Goal: Register for event/course

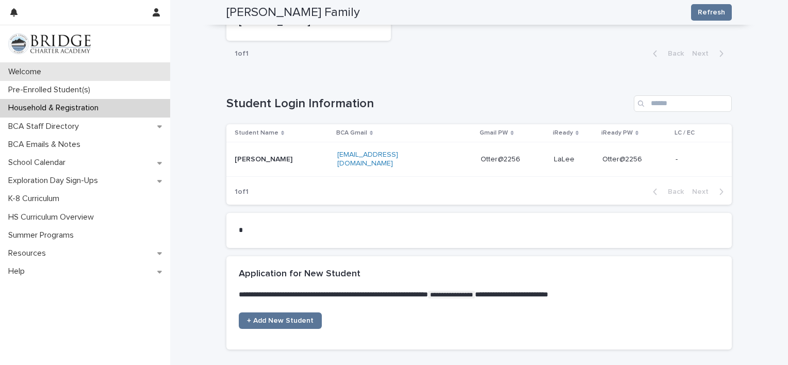
click at [34, 68] on p "Welcome" at bounding box center [26, 72] width 45 height 10
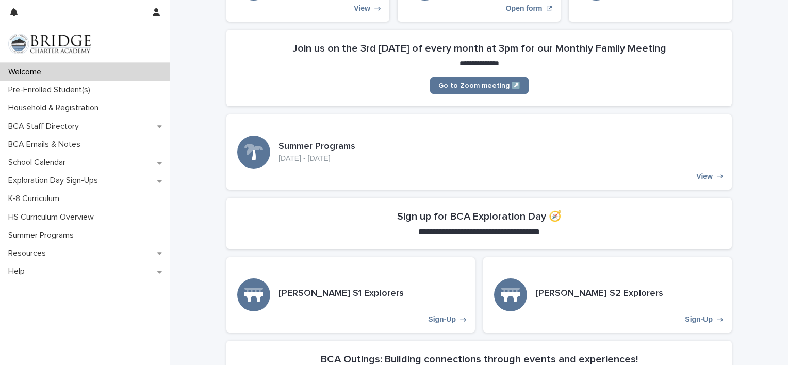
scroll to position [168, 0]
click at [551, 215] on h2 "Sign up for BCA Exploration Day 🧭" at bounding box center [479, 216] width 165 height 12
click at [503, 231] on span "**********" at bounding box center [479, 232] width 122 height 8
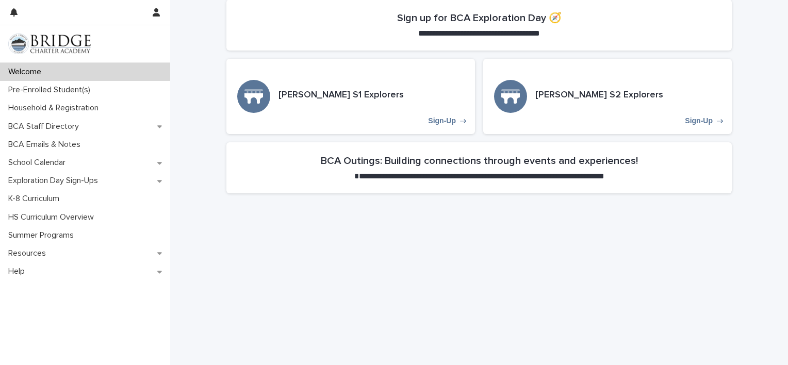
scroll to position [374, 0]
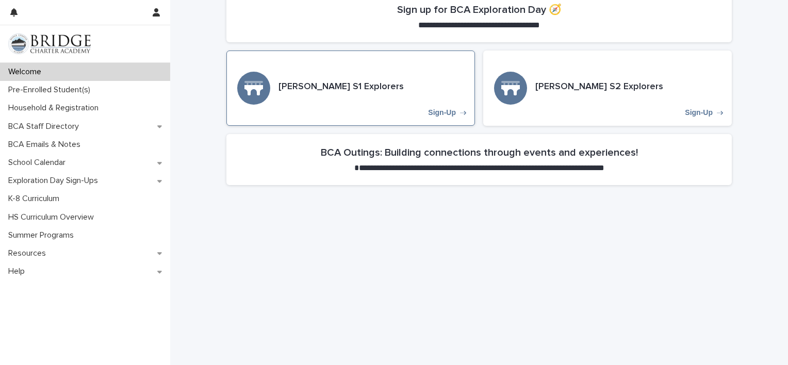
click at [328, 88] on h3 "[PERSON_NAME] S1 Explorers" at bounding box center [341, 87] width 125 height 11
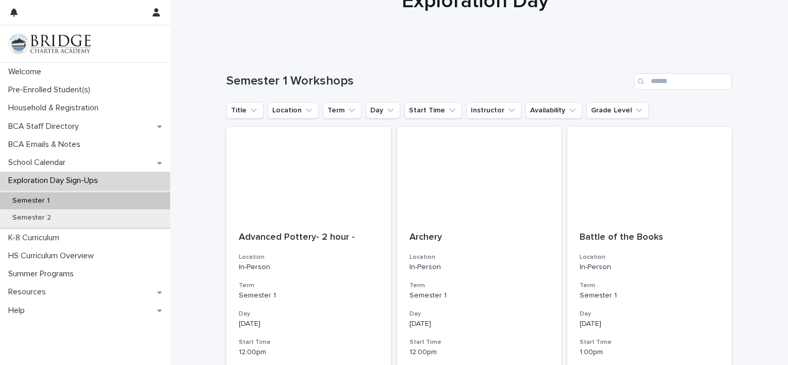
scroll to position [53, 0]
click at [634, 107] on icon "Grade Level" at bounding box center [639, 109] width 10 height 10
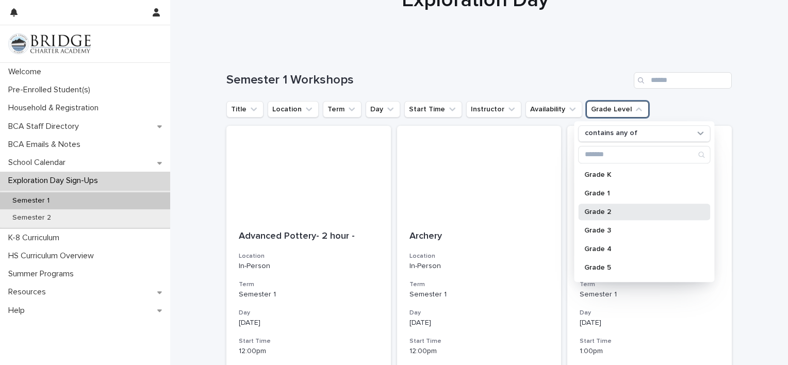
click at [603, 212] on p "Grade 2" at bounding box center [639, 211] width 109 height 7
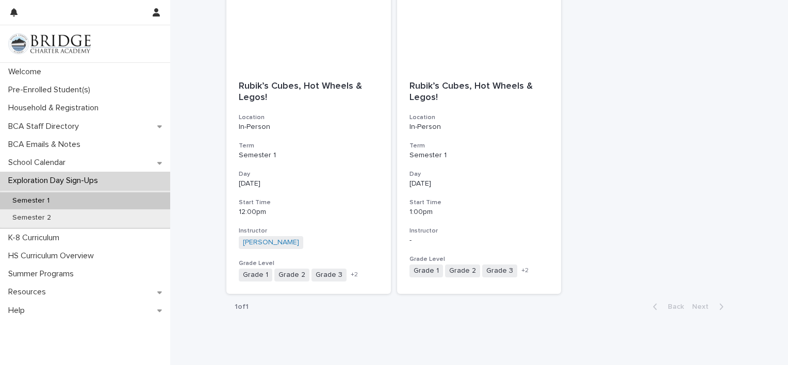
scroll to position [851, 0]
click at [288, 277] on span "Grade 2" at bounding box center [291, 274] width 35 height 13
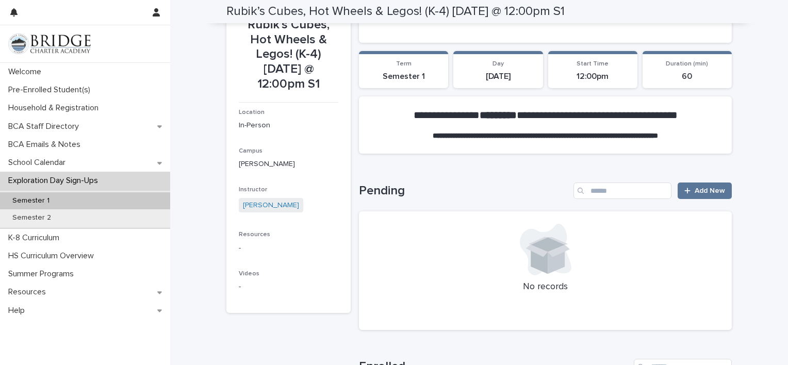
scroll to position [101, 0]
click at [707, 188] on span "Add New" at bounding box center [710, 190] width 30 height 7
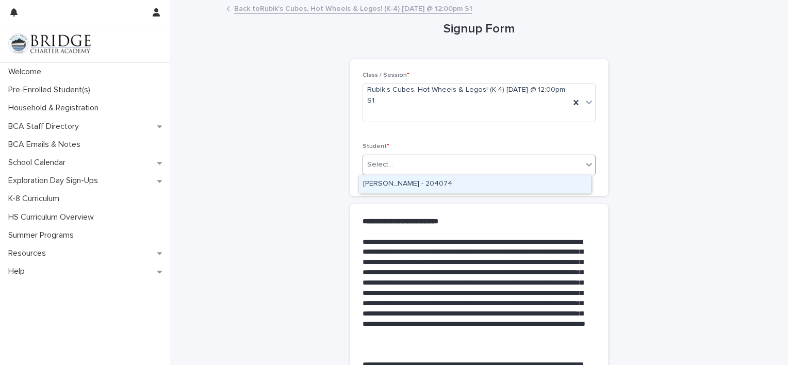
click at [590, 165] on icon at bounding box center [589, 164] width 10 height 10
click at [479, 184] on div "[PERSON_NAME] - 204074" at bounding box center [475, 184] width 232 height 18
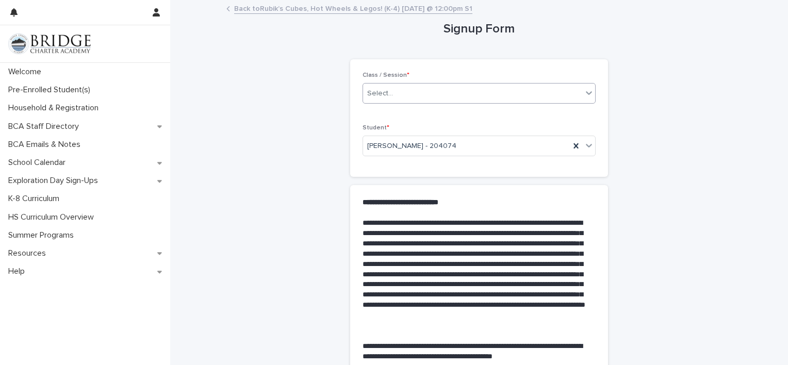
click at [251, 8] on link "Back to Rubik’s Cubes, Hot Wheels & Legos! (K-4) [DATE] @ 12:00pm S1" at bounding box center [353, 8] width 238 height 12
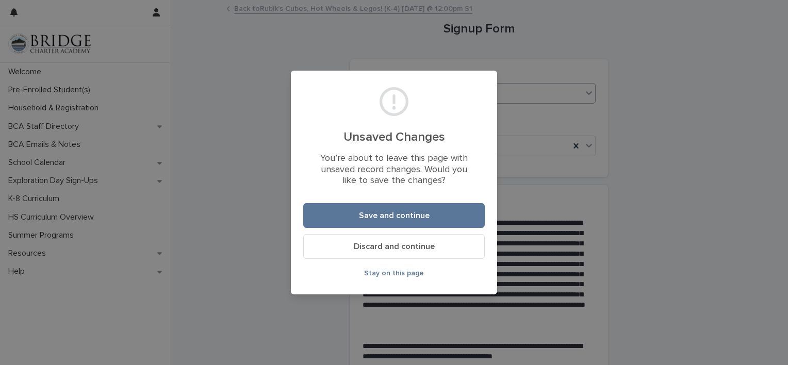
click at [378, 250] on span "Discard and continue" at bounding box center [394, 246] width 81 height 8
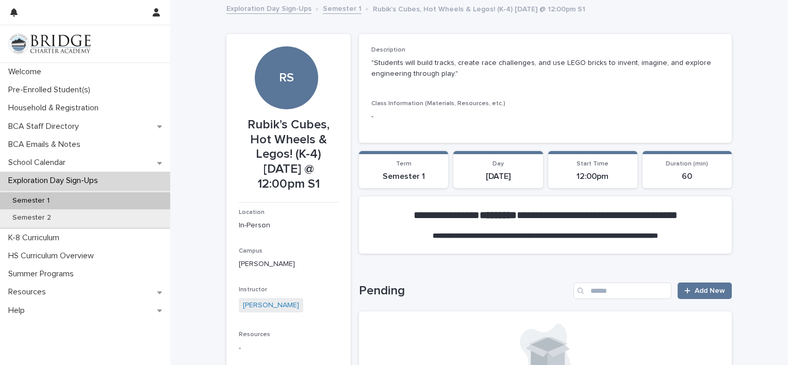
click at [343, 7] on link "Semester 1" at bounding box center [342, 8] width 39 height 12
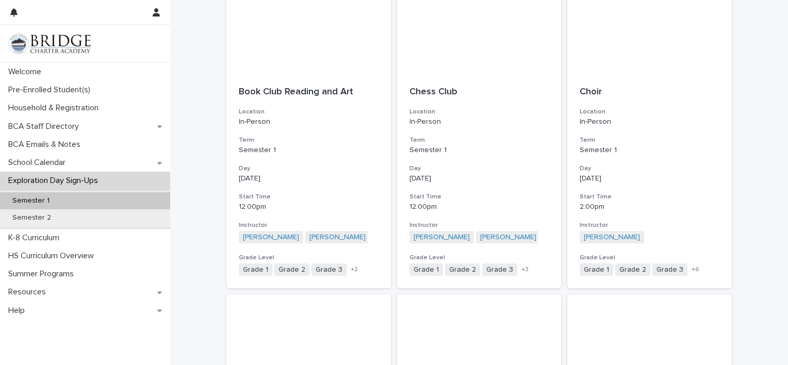
scroll to position [217, 0]
click at [615, 120] on p "In-Person" at bounding box center [650, 123] width 140 height 9
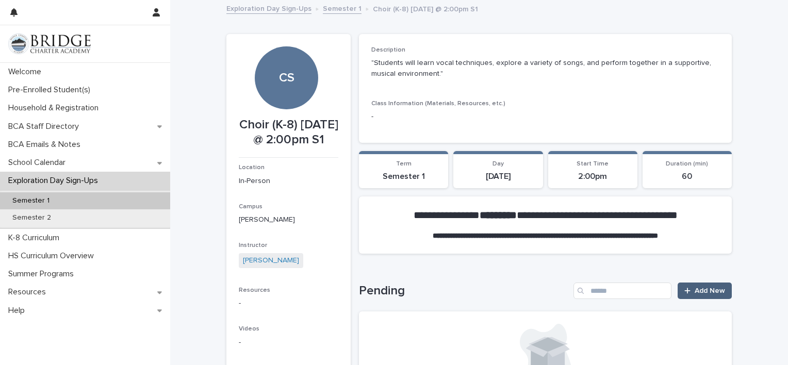
click at [708, 289] on span "Add New" at bounding box center [710, 290] width 30 height 7
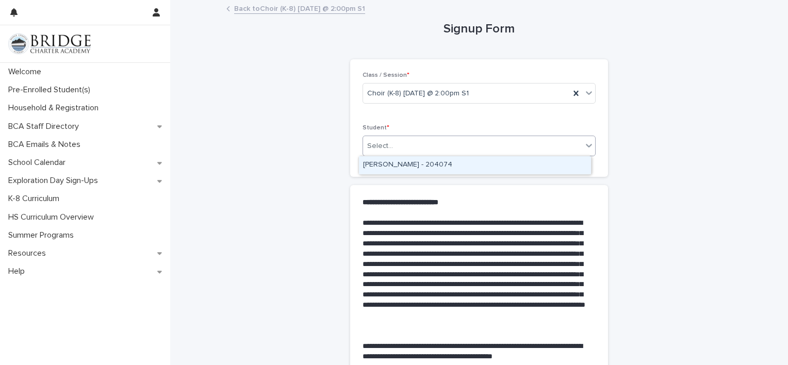
click at [582, 145] on span at bounding box center [582, 145] width 1 height 11
click at [462, 167] on div "[PERSON_NAME] - 204074" at bounding box center [475, 165] width 232 height 18
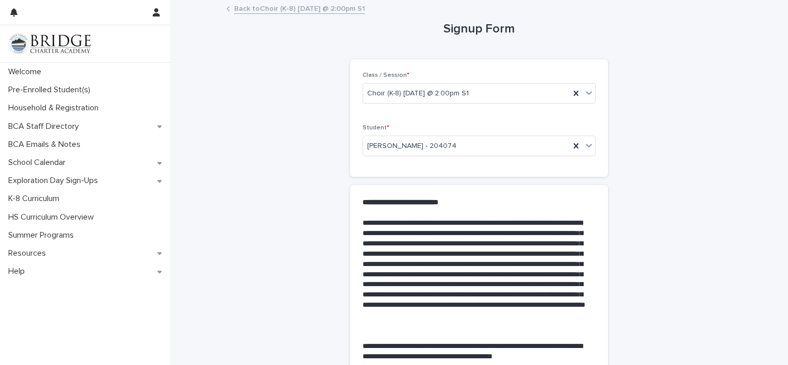
click at [592, 204] on div "**********" at bounding box center [479, 279] width 258 height 189
click at [642, 213] on div "**********" at bounding box center [479, 259] width 506 height 517
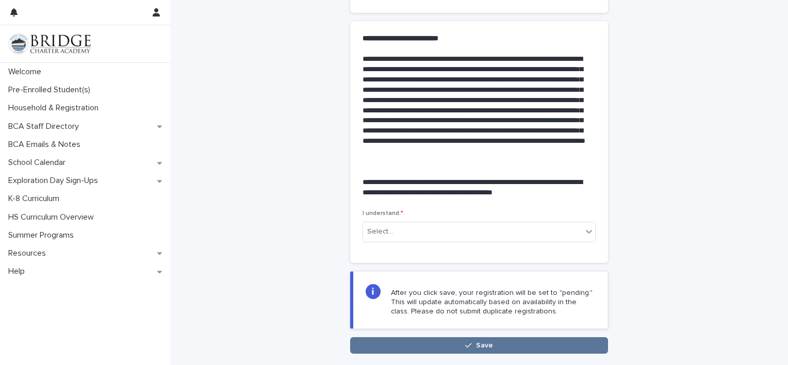
scroll to position [168, 0]
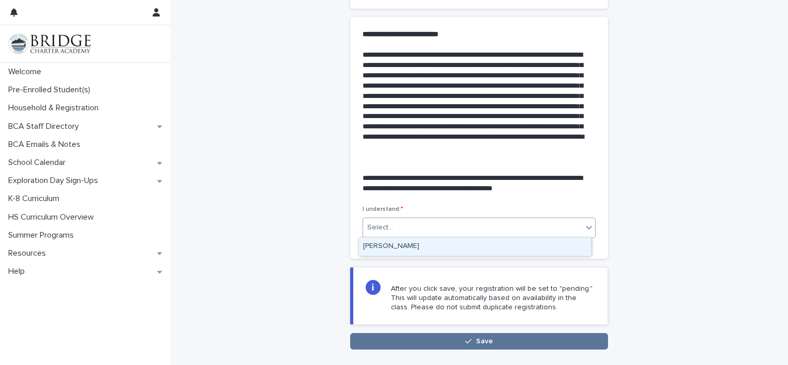
click at [570, 226] on div "Select..." at bounding box center [472, 227] width 219 height 17
click at [468, 249] on div "[PERSON_NAME]" at bounding box center [475, 247] width 232 height 18
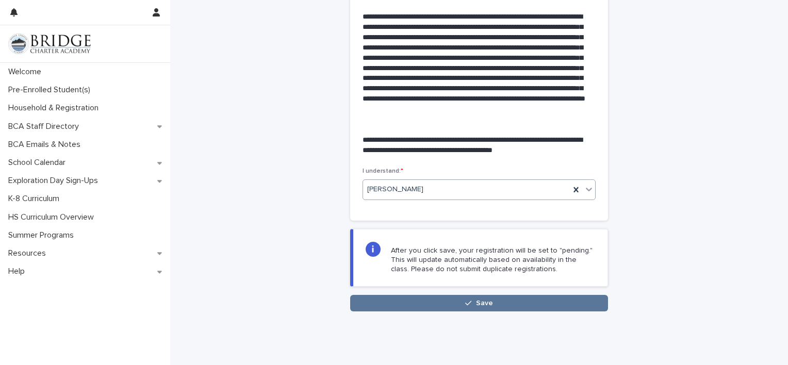
scroll to position [220, 0]
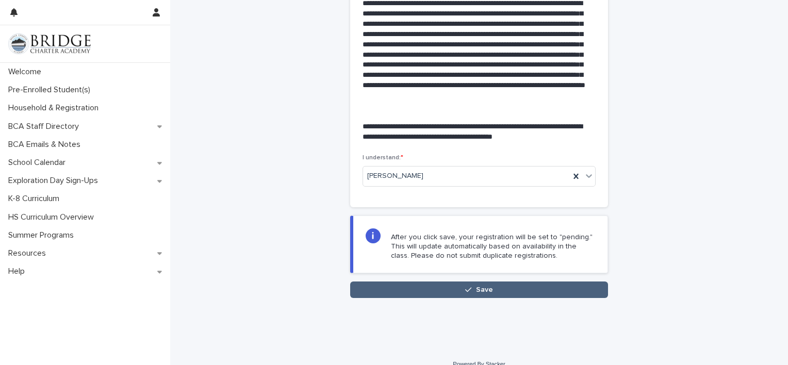
click at [549, 295] on button "Save" at bounding box center [479, 290] width 258 height 17
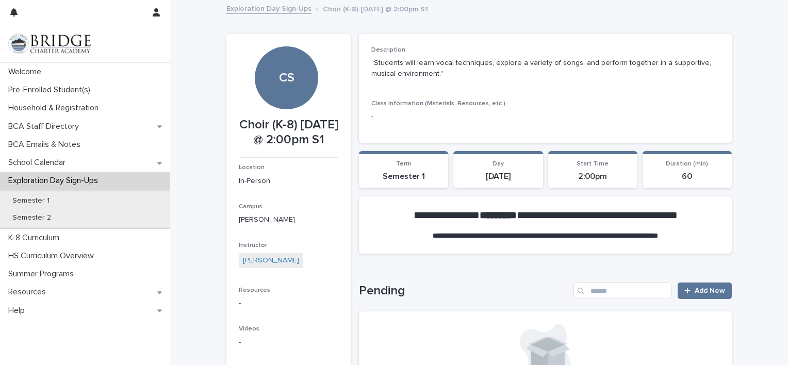
click at [295, 10] on link "Exploration Day Sign-Ups" at bounding box center [268, 8] width 85 height 12
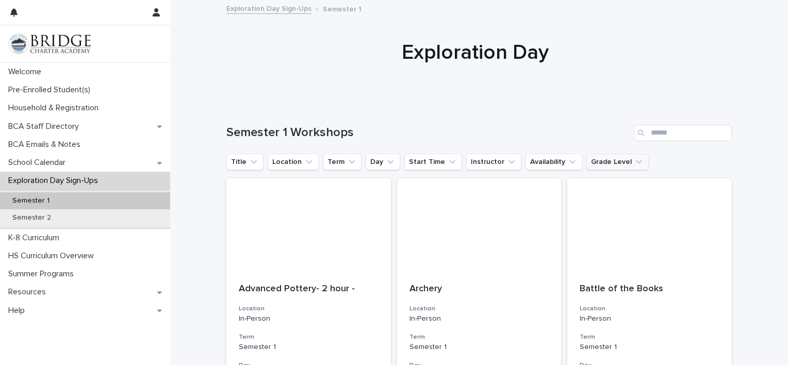
click at [634, 164] on icon "Grade Level" at bounding box center [639, 162] width 10 height 10
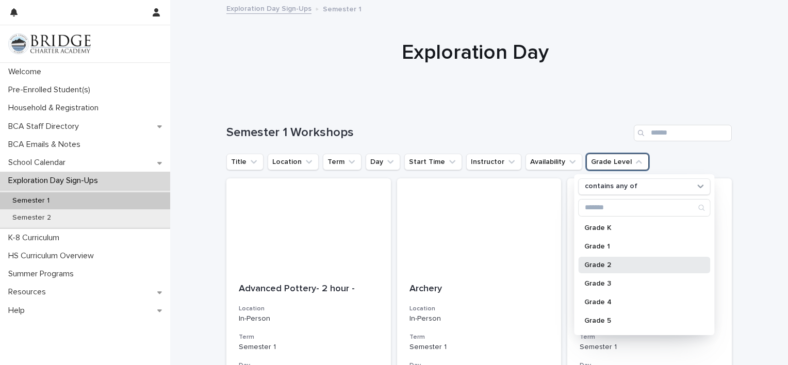
click at [602, 260] on div "Grade 2" at bounding box center [644, 265] width 132 height 17
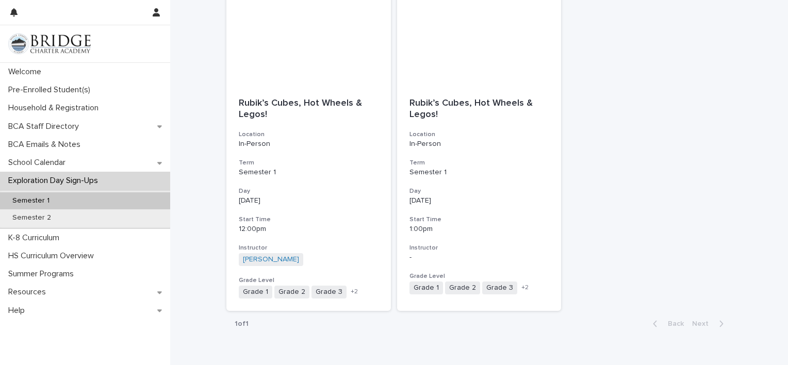
scroll to position [834, 0]
click at [473, 60] on div at bounding box center [479, 38] width 165 height 93
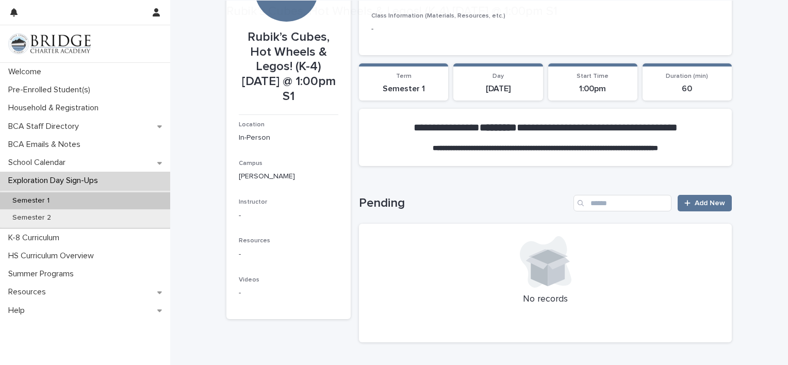
scroll to position [92, 0]
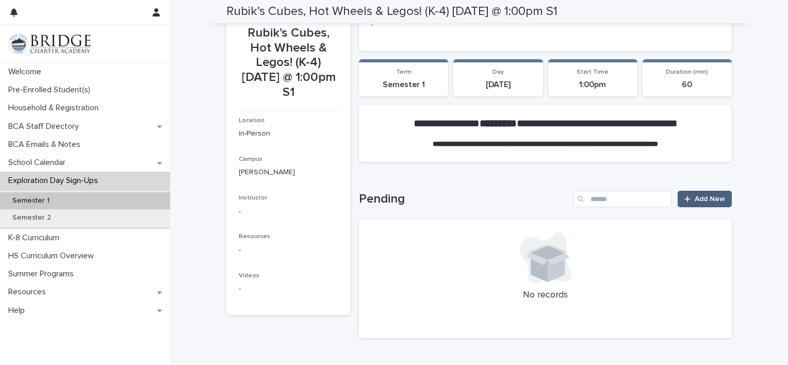
click at [706, 197] on span "Add New" at bounding box center [710, 199] width 30 height 7
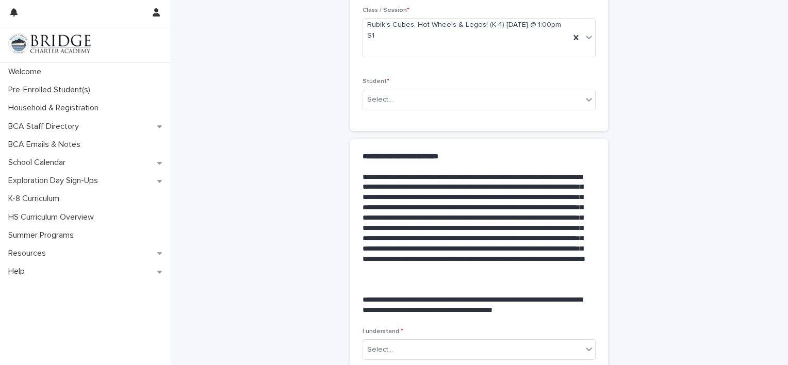
scroll to position [64, 0]
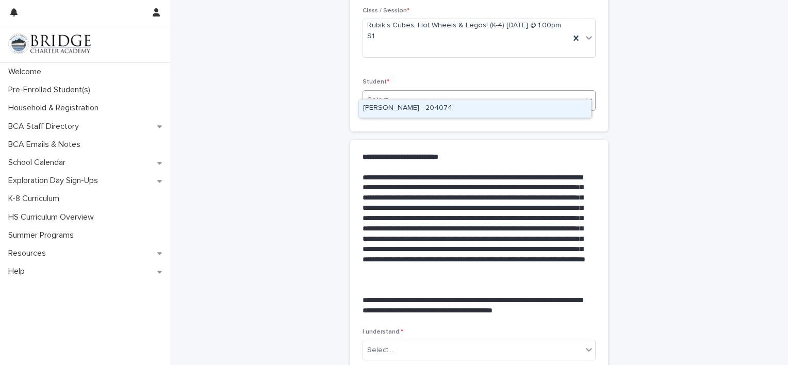
click at [584, 95] on icon at bounding box center [589, 100] width 10 height 10
click at [495, 108] on div "[PERSON_NAME] - 204074" at bounding box center [475, 109] width 232 height 18
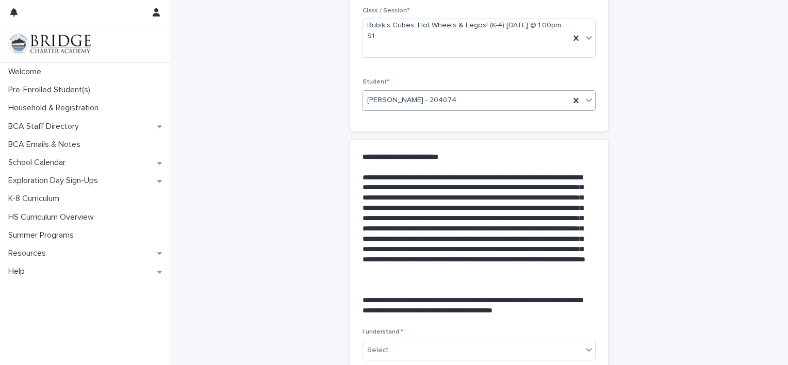
click at [681, 104] on div "**********" at bounding box center [479, 205] width 506 height 536
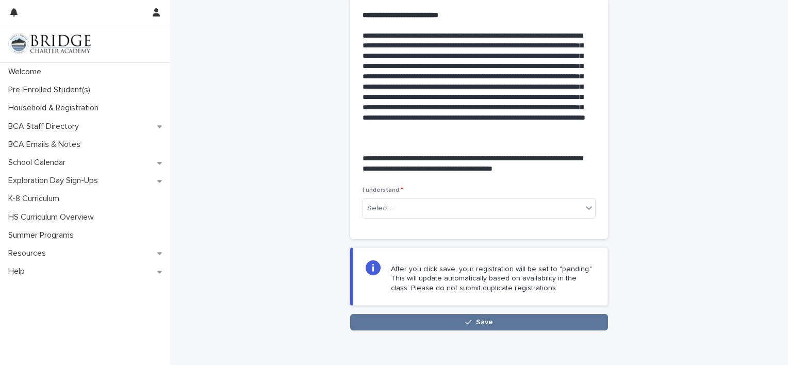
scroll to position [208, 0]
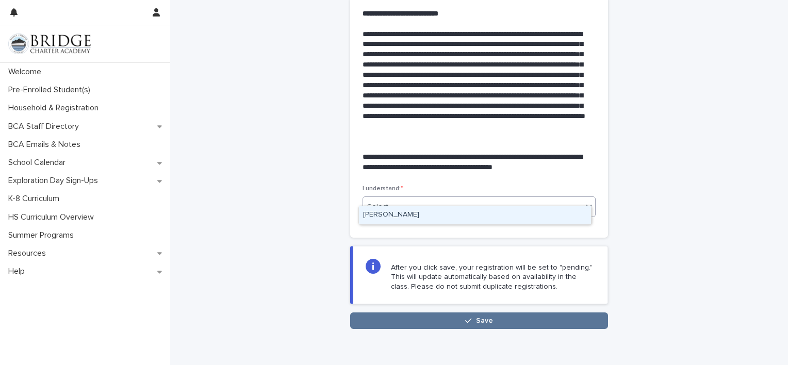
click at [576, 199] on div "Select..." at bounding box center [472, 207] width 219 height 17
click at [525, 215] on div "[PERSON_NAME]" at bounding box center [475, 215] width 232 height 18
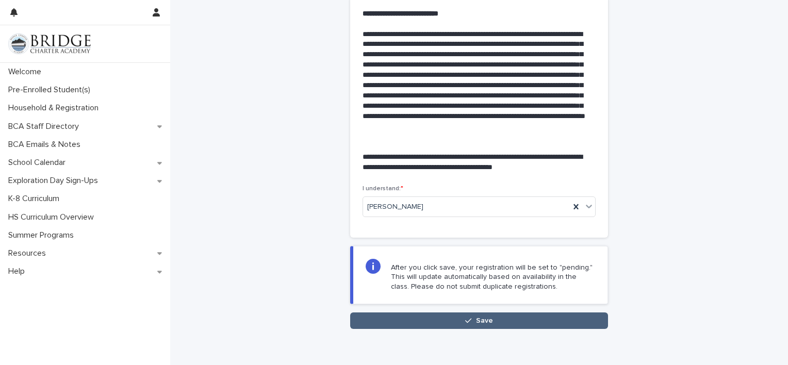
click at [527, 313] on button "Save" at bounding box center [479, 321] width 258 height 17
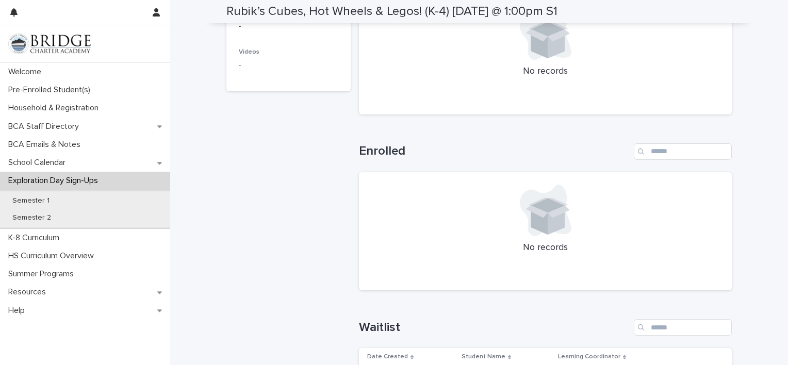
scroll to position [459, 0]
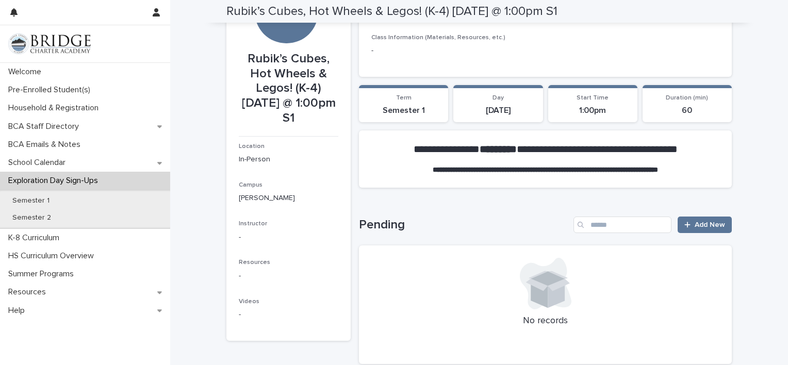
scroll to position [0, 0]
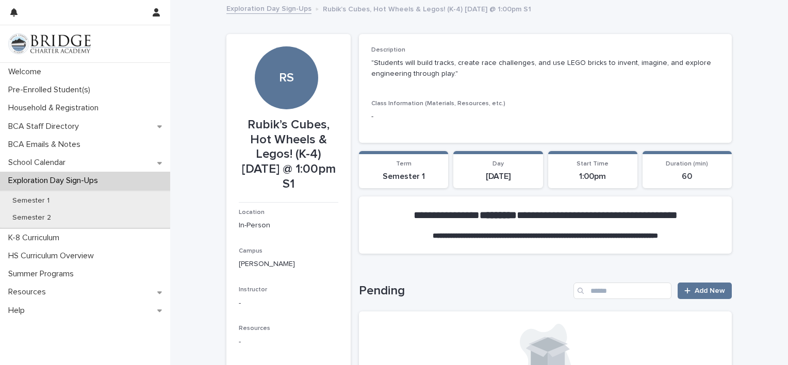
click at [285, 8] on link "Exploration Day Sign-Ups" at bounding box center [268, 8] width 85 height 12
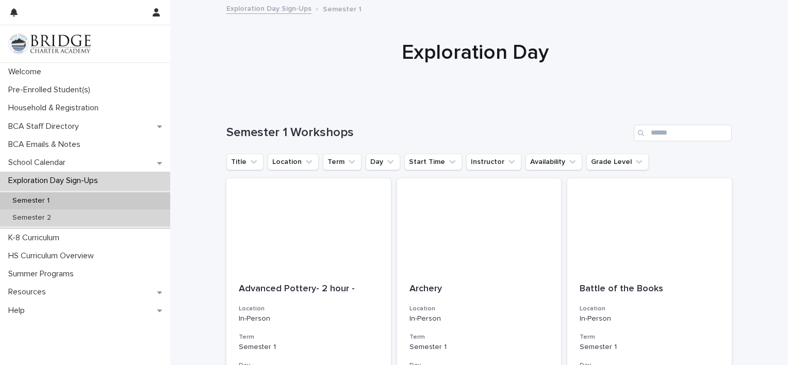
click at [40, 218] on p "Semester 2" at bounding box center [31, 218] width 55 height 9
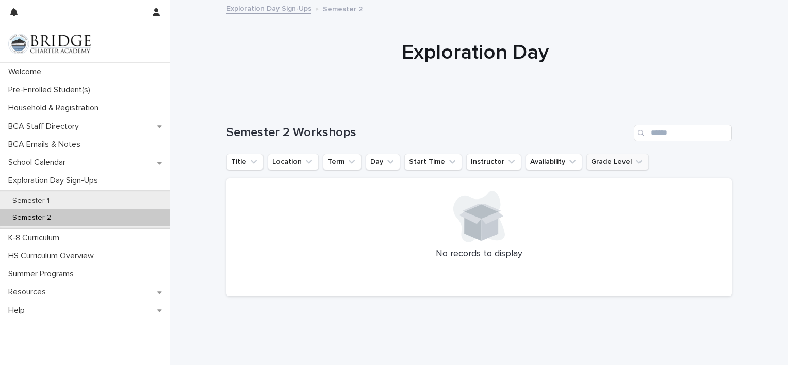
click at [614, 164] on button "Grade Level" at bounding box center [618, 162] width 62 height 17
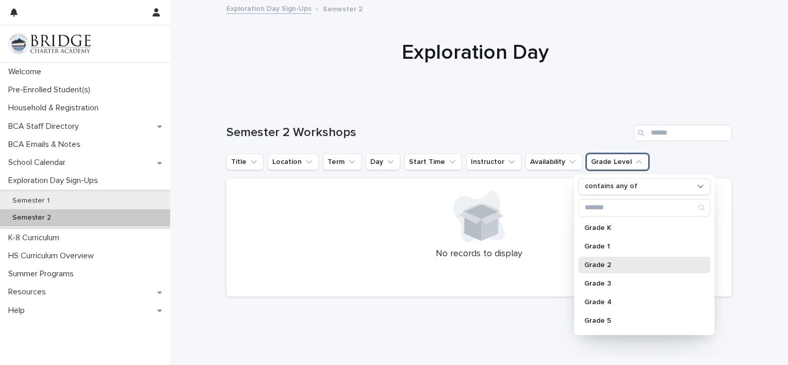
click at [595, 260] on div "Grade 2" at bounding box center [644, 265] width 132 height 17
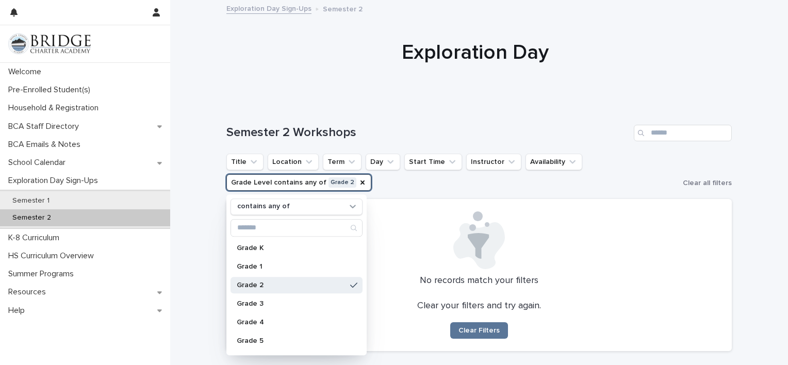
click at [434, 147] on div "Semester 2 Workshops" at bounding box center [479, 129] width 506 height 50
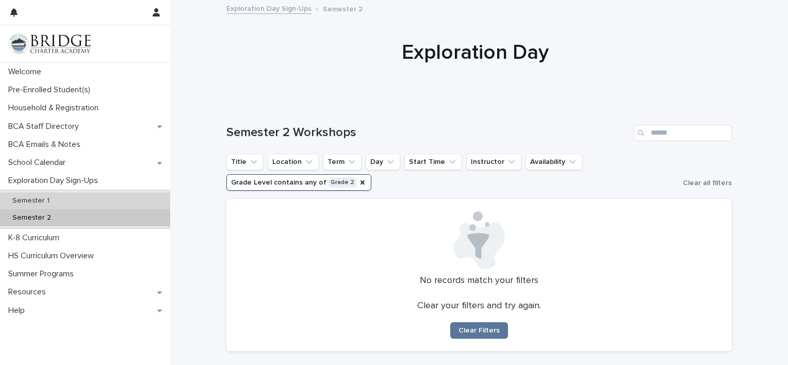
click at [77, 207] on div "Semester 1" at bounding box center [85, 200] width 170 height 17
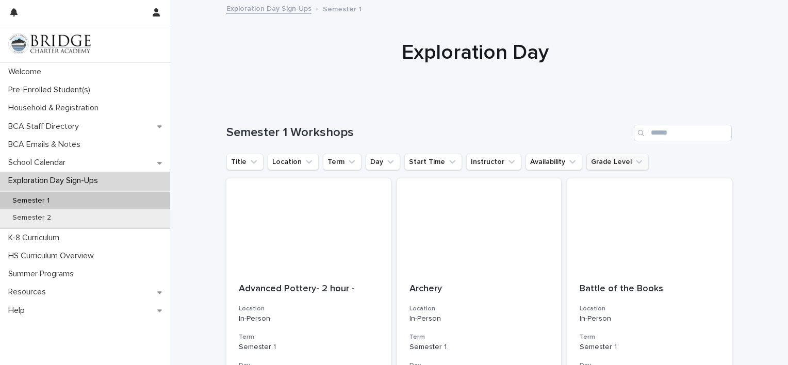
click at [602, 157] on button "Grade Level" at bounding box center [618, 162] width 62 height 17
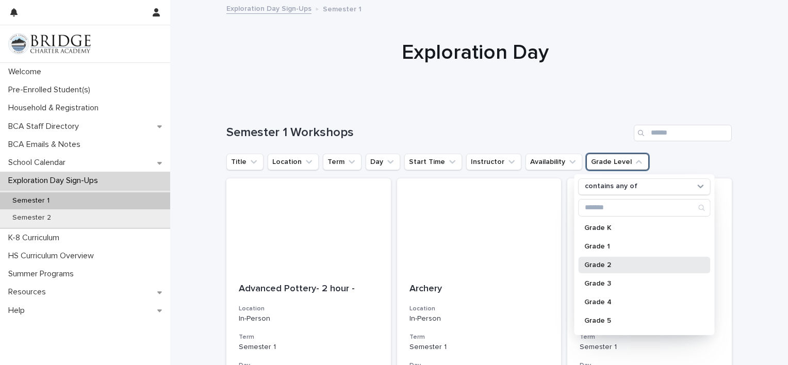
click at [593, 264] on p "Grade 2" at bounding box center [639, 265] width 109 height 7
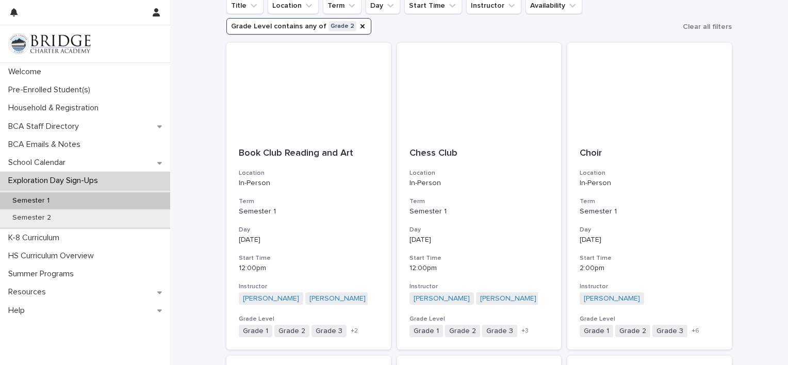
scroll to position [157, 0]
click at [282, 114] on div at bounding box center [308, 88] width 165 height 93
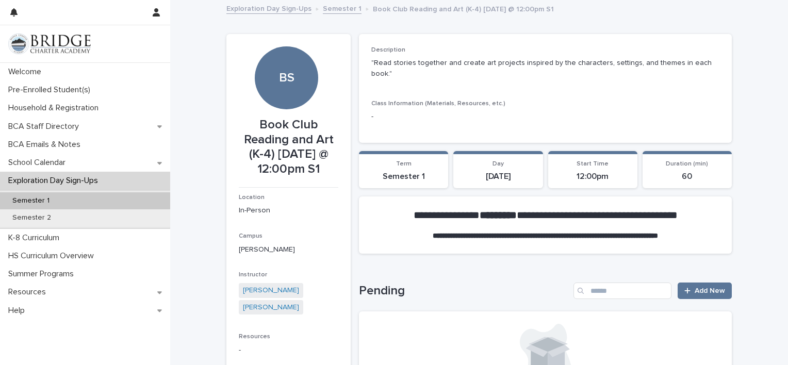
click at [333, 8] on link "Semester 1" at bounding box center [342, 8] width 39 height 12
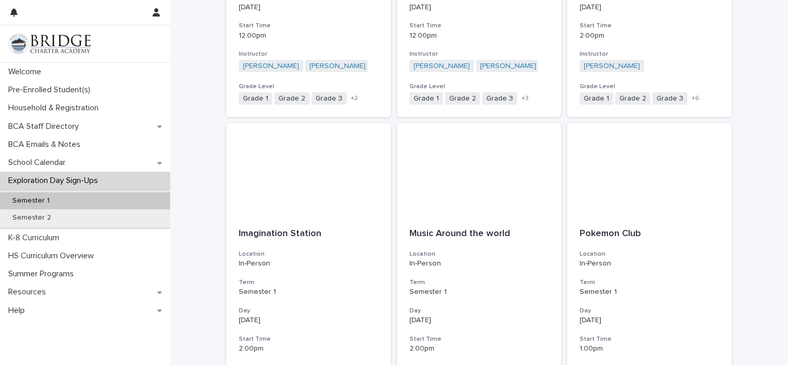
scroll to position [462, 0]
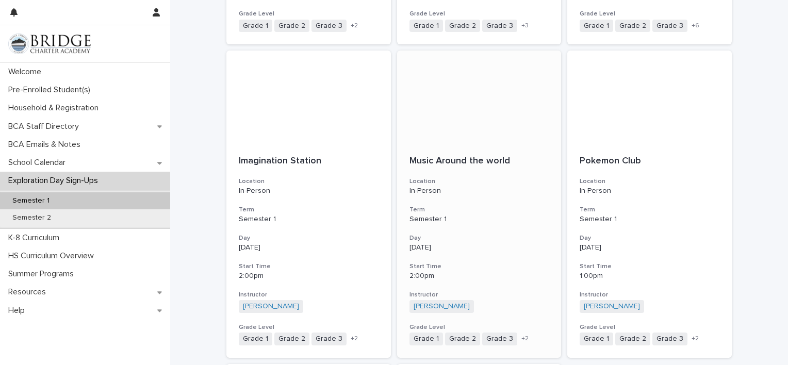
click at [480, 151] on div "Music Around the world Location In-Person Term Semester 1 Day [DATE] Start Time…" at bounding box center [479, 250] width 165 height 215
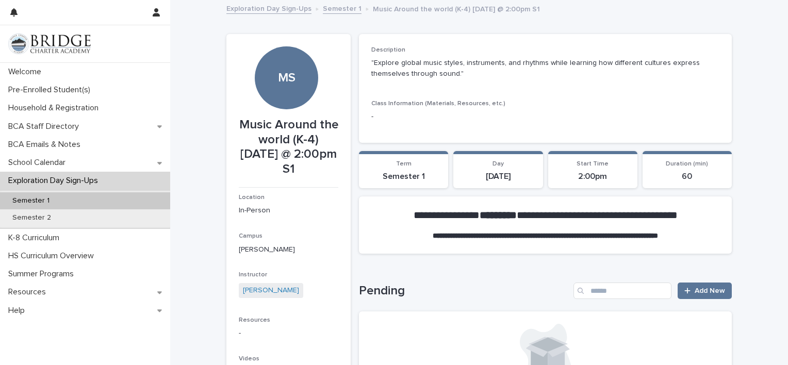
click at [334, 12] on link "Semester 1" at bounding box center [342, 8] width 39 height 12
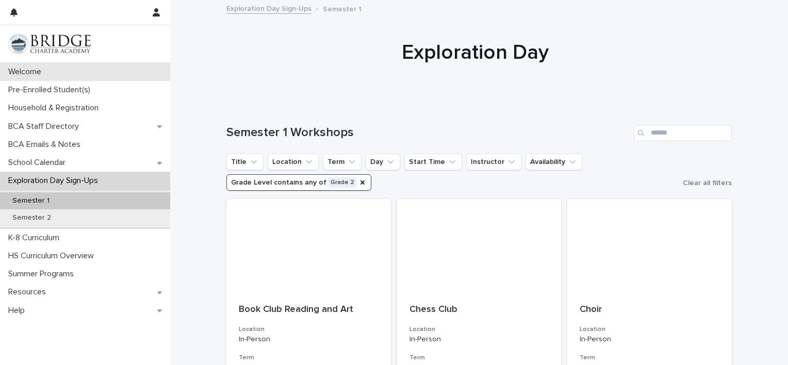
click at [54, 74] on div "Welcome" at bounding box center [85, 72] width 170 height 18
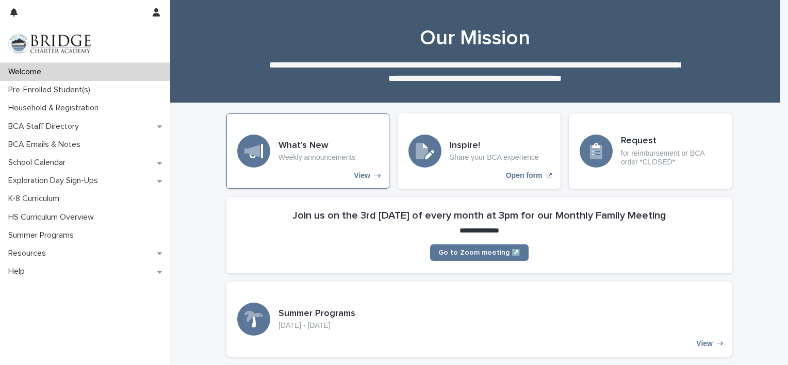
click at [303, 180] on div "What's New Weekly announcements View" at bounding box center [307, 151] width 163 height 75
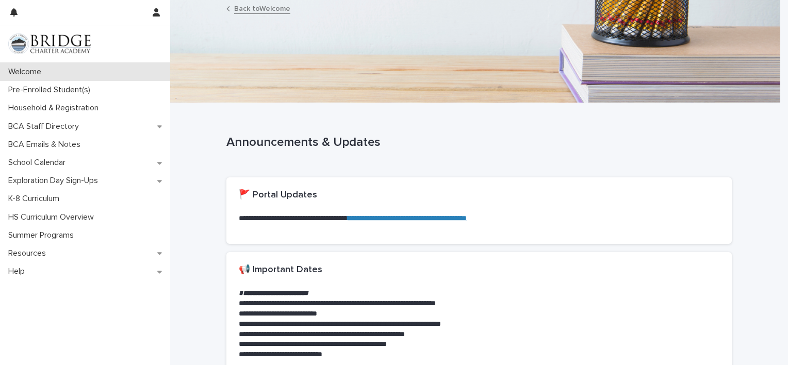
click at [50, 74] on div "Welcome" at bounding box center [85, 72] width 170 height 18
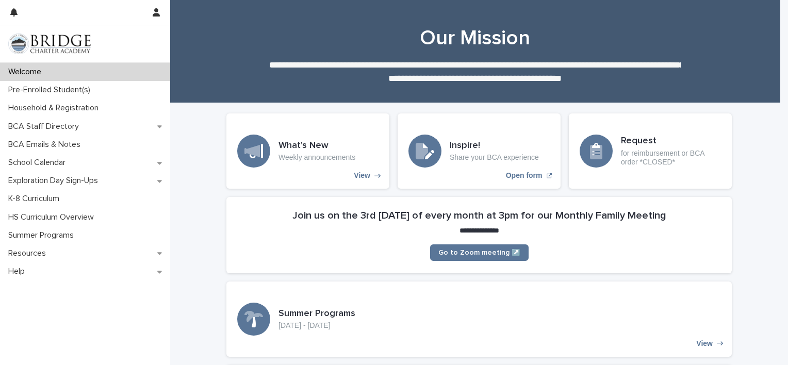
drag, startPoint x: 202, startPoint y: 180, endPoint x: 197, endPoint y: 180, distance: 5.2
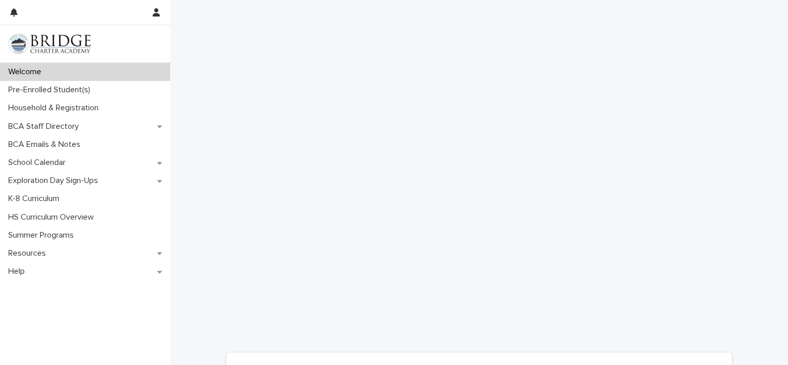
scroll to position [626, 0]
